Goal: Task Accomplishment & Management: Manage account settings

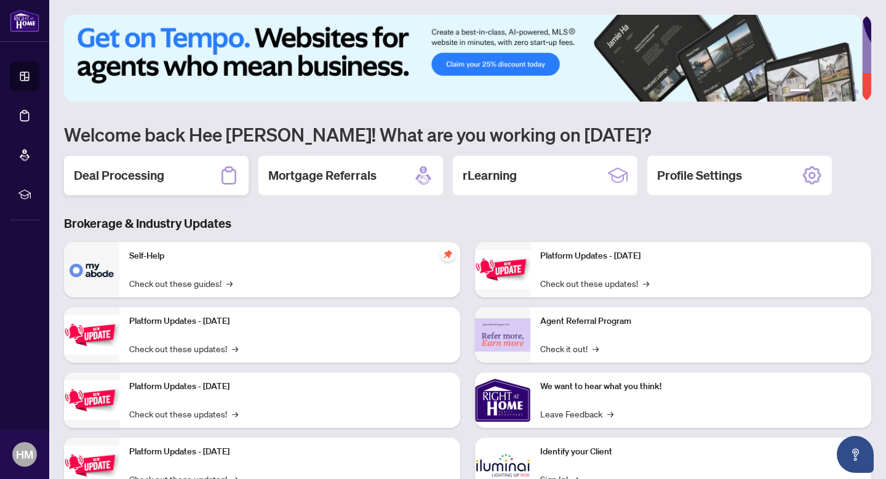
click at [151, 172] on h2 "Deal Processing" at bounding box center [119, 175] width 90 height 17
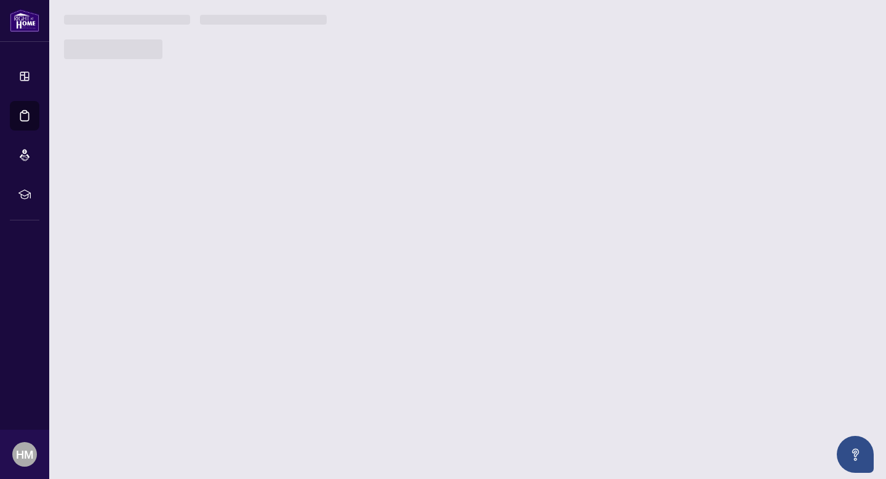
click at [151, 172] on main "1 2 3 4 5 6 Welcome back Hee [PERSON_NAME]! What are you working on [DATE]? Dea…" at bounding box center [467, 239] width 837 height 479
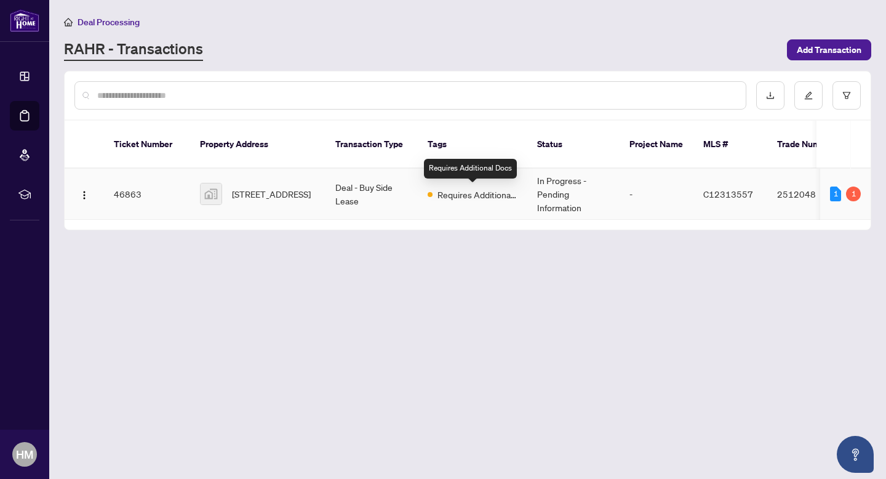
click at [434, 190] on div "Requires Additional Docs" at bounding box center [473, 193] width 90 height 15
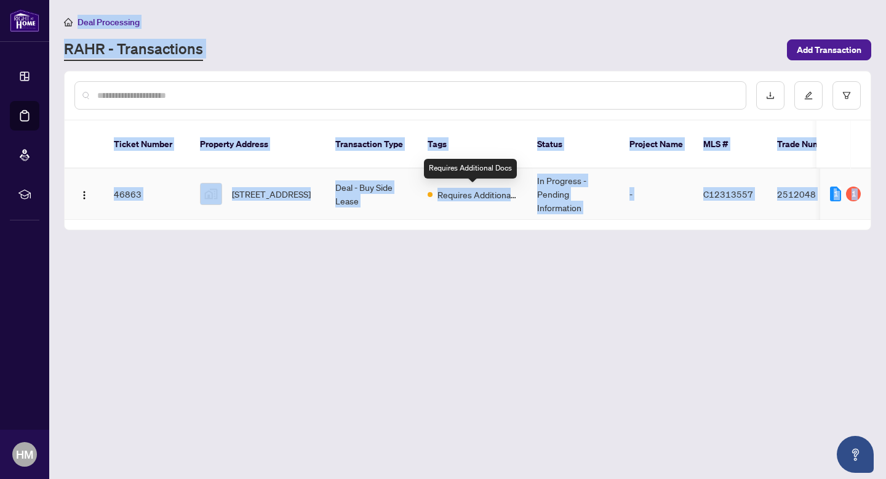
click at [434, 190] on main "Deal Processing [PERSON_NAME] - Transactions Add Transaction Ticket Number Prop…" at bounding box center [467, 239] width 837 height 479
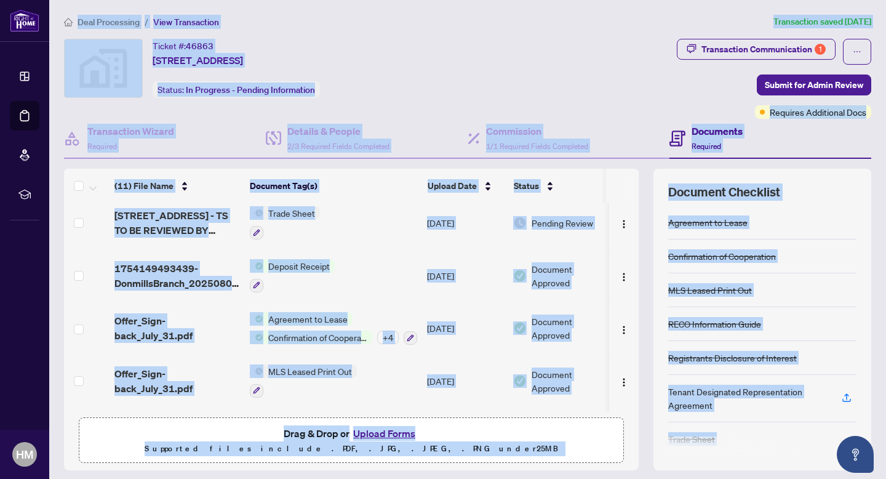
scroll to position [191, 0]
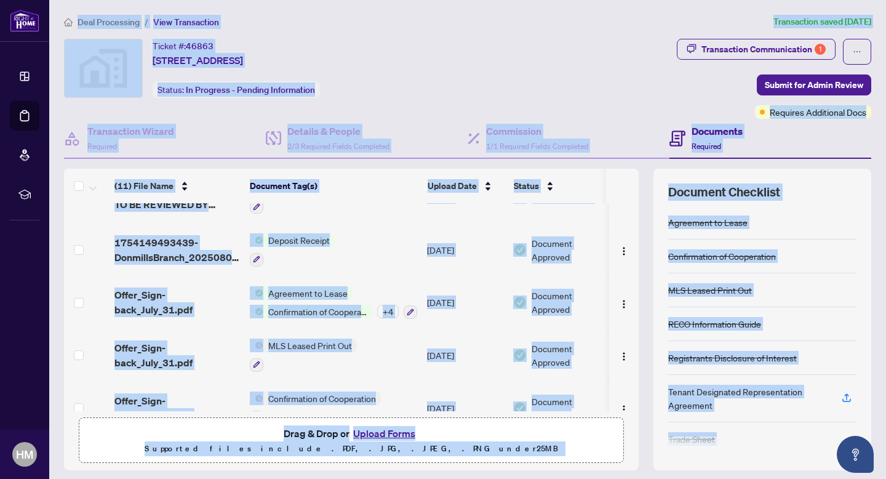
click at [314, 305] on span "Confirmation of Cooperation" at bounding box center [317, 312] width 109 height 14
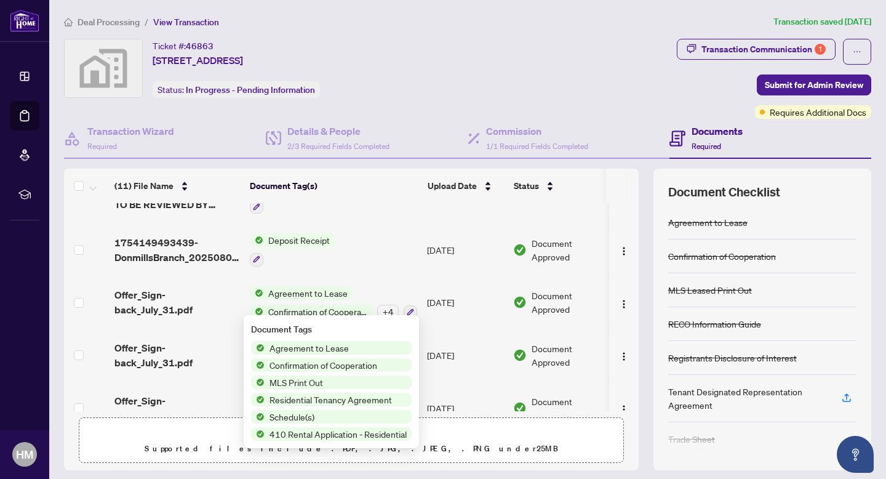
click at [316, 346] on span "Agreement to Lease" at bounding box center [309, 348] width 89 height 14
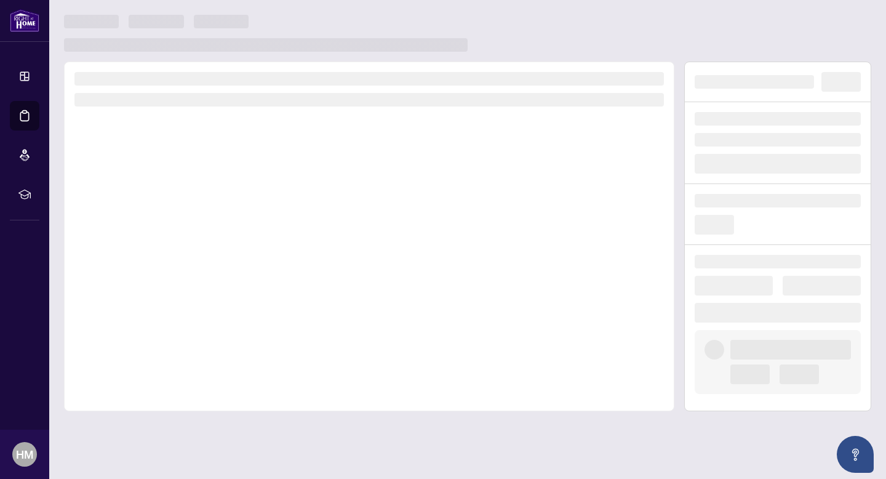
click at [316, 346] on div at bounding box center [369, 237] width 610 height 350
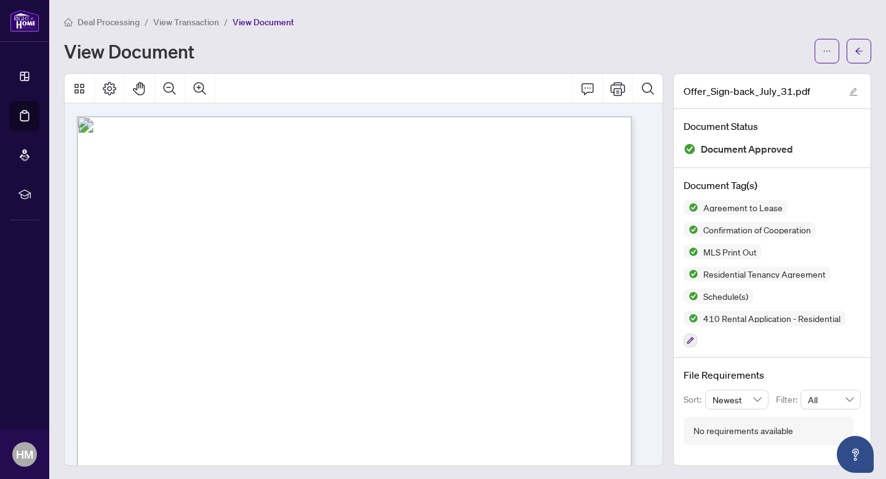
scroll to position [4424, 0]
